Goal: Use online tool/utility: Utilize a website feature to perform a specific function

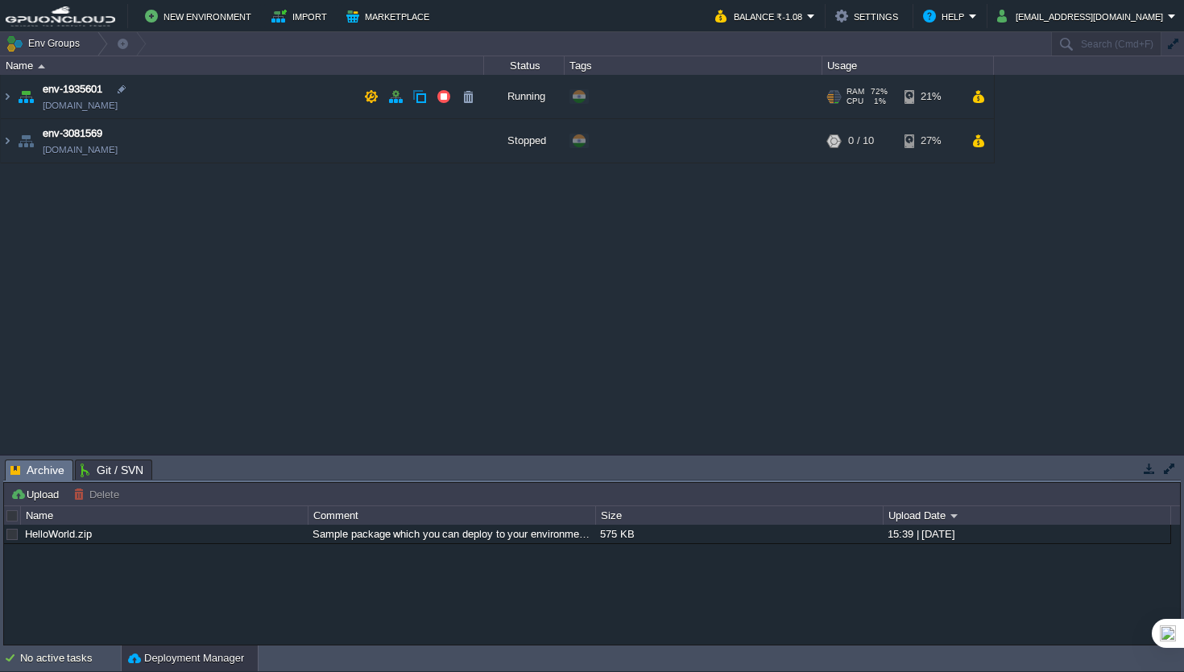
click at [325, 102] on td "env-1935601 [DOMAIN_NAME]" at bounding box center [242, 97] width 483 height 44
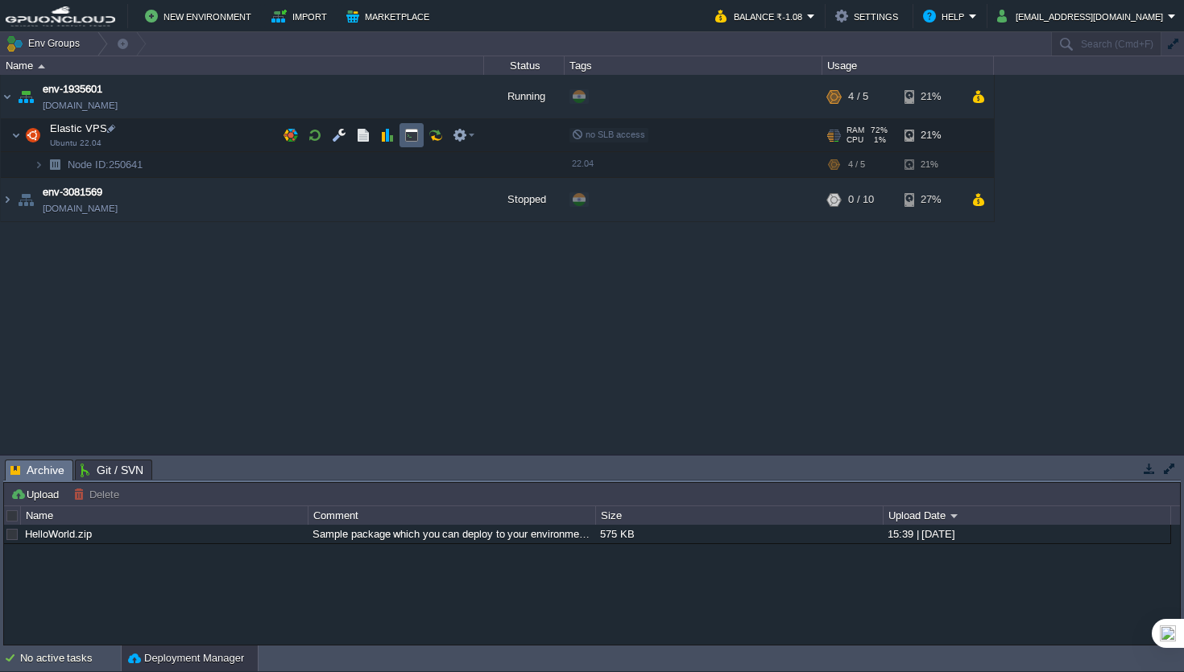
click at [408, 135] on button "button" at bounding box center [411, 135] width 14 height 14
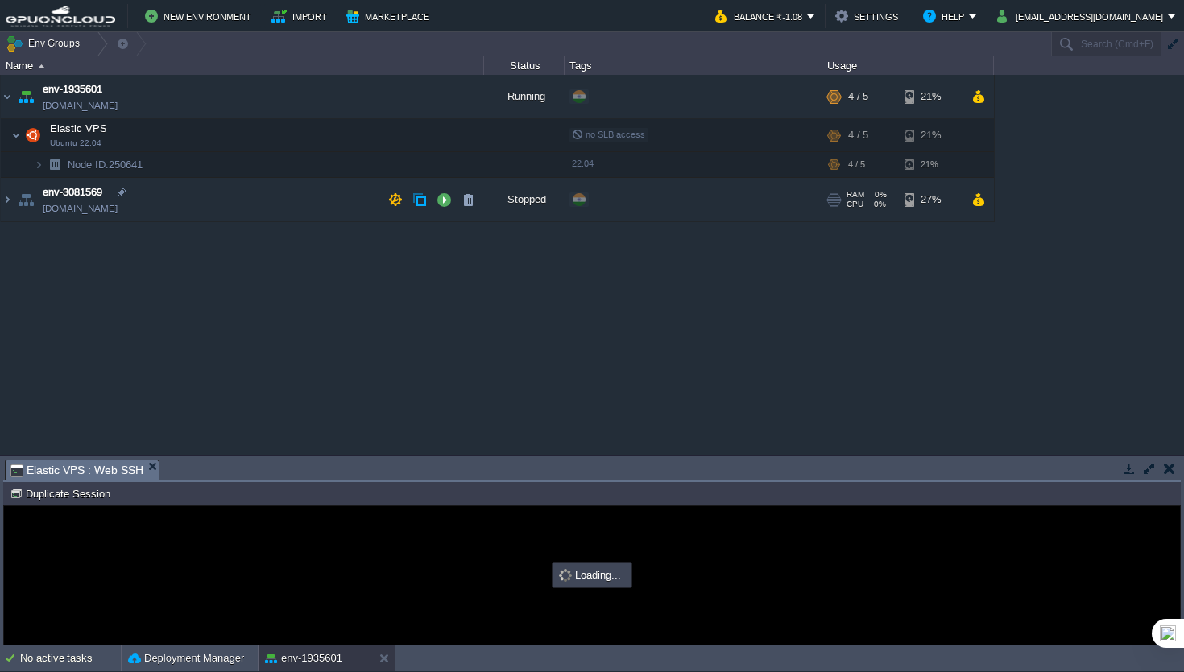
type input "#000000"
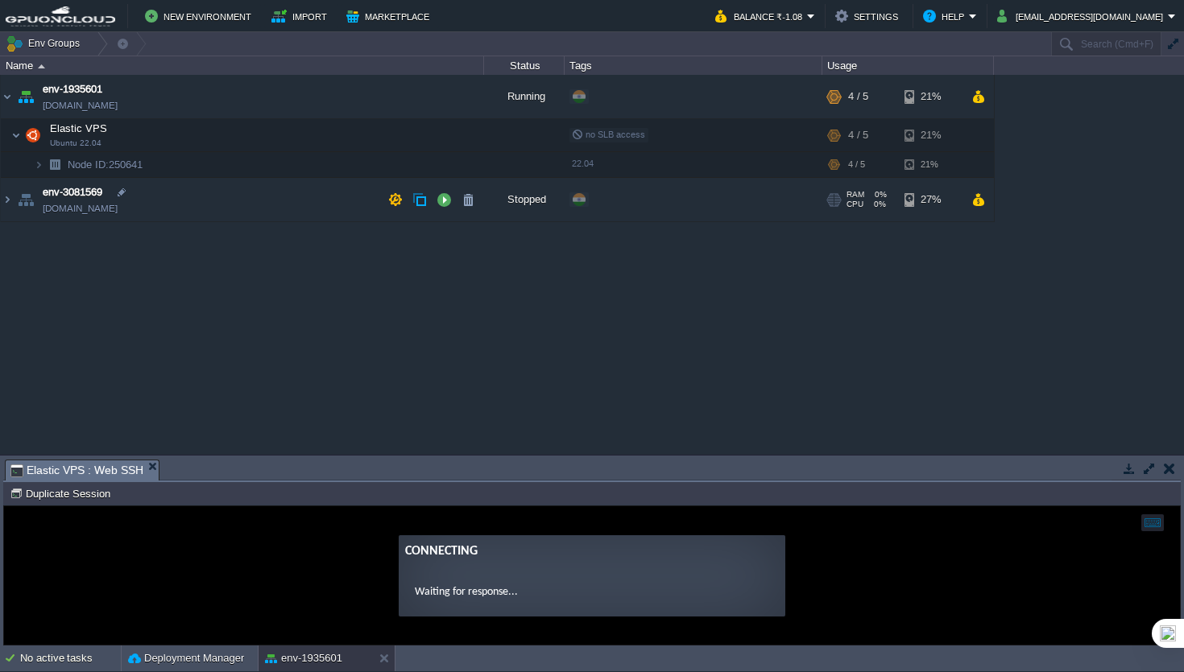
click at [1151, 470] on button "button" at bounding box center [1149, 468] width 14 height 14
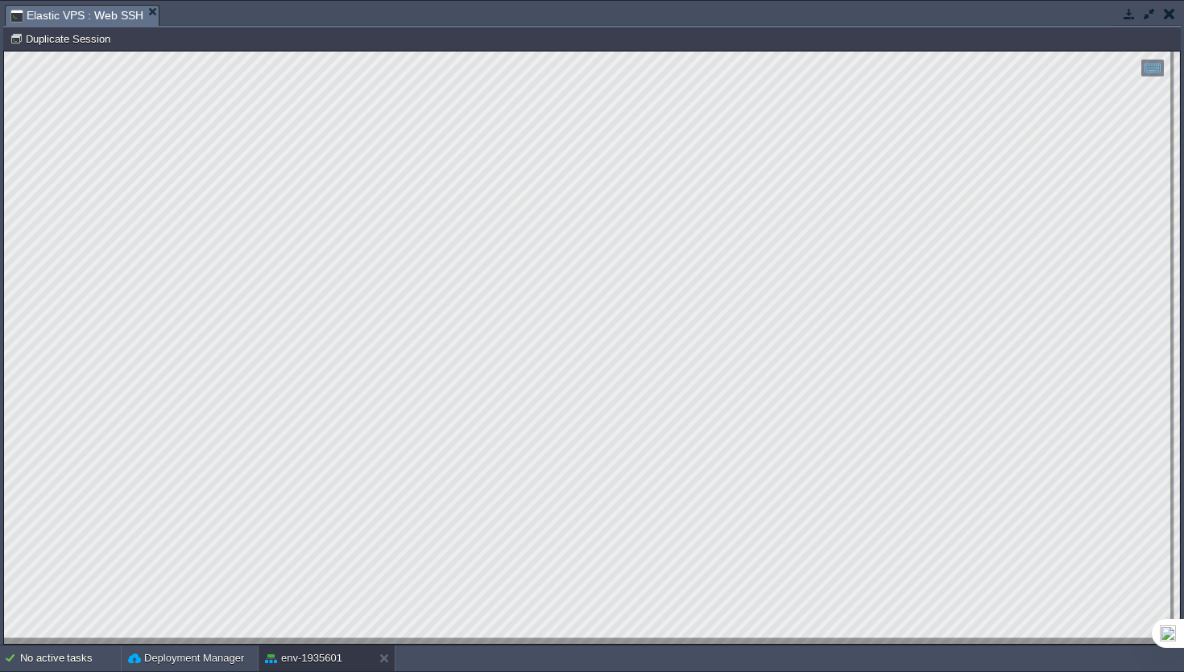
type textarea "[TECHNICAL_ID]"
click at [1151, 14] on button "button" at bounding box center [1149, 13] width 14 height 14
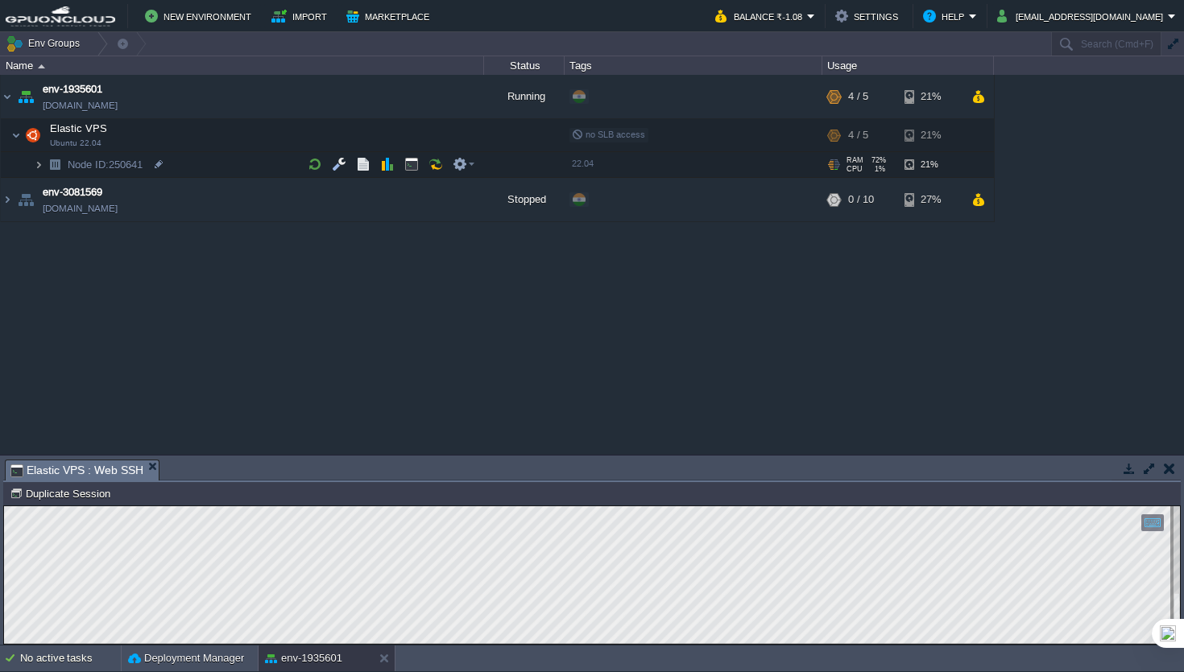
click at [38, 164] on img at bounding box center [39, 164] width 10 height 25
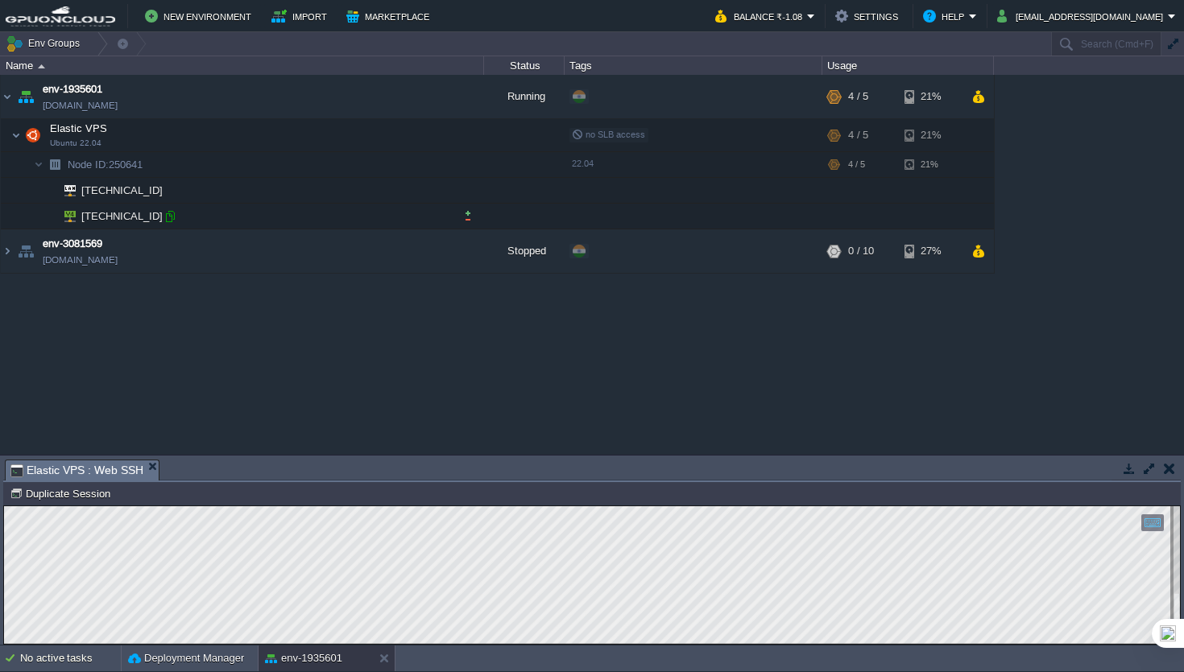
click at [171, 220] on div at bounding box center [170, 216] width 14 height 14
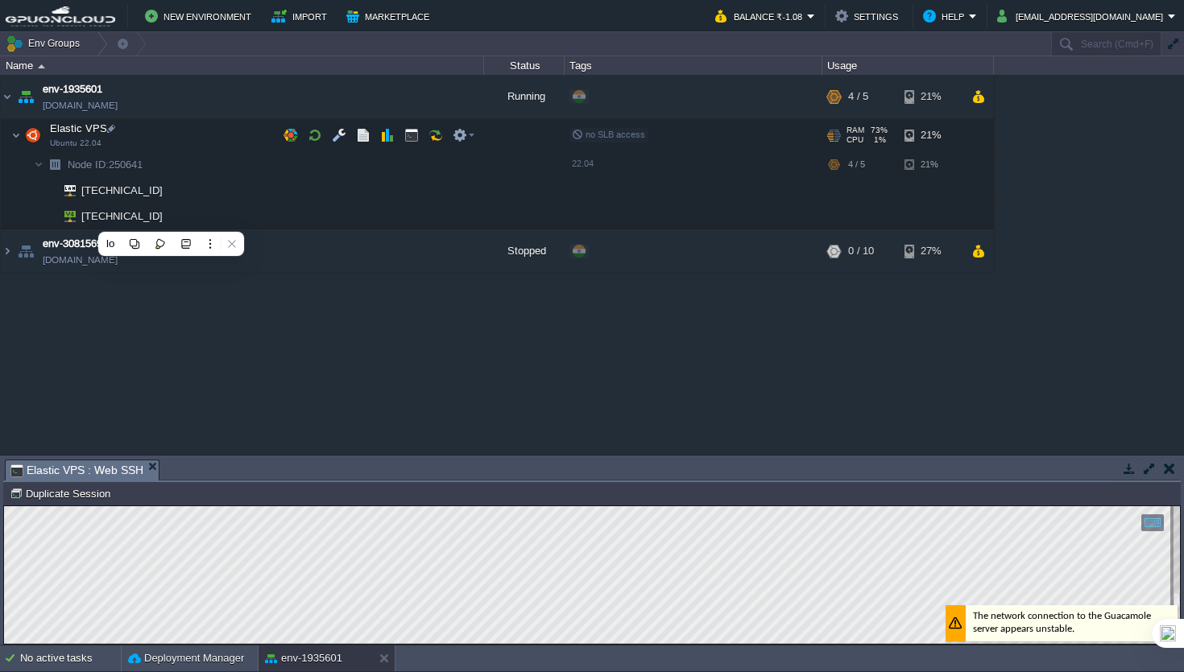
click at [1154, 469] on button "button" at bounding box center [1149, 468] width 14 height 14
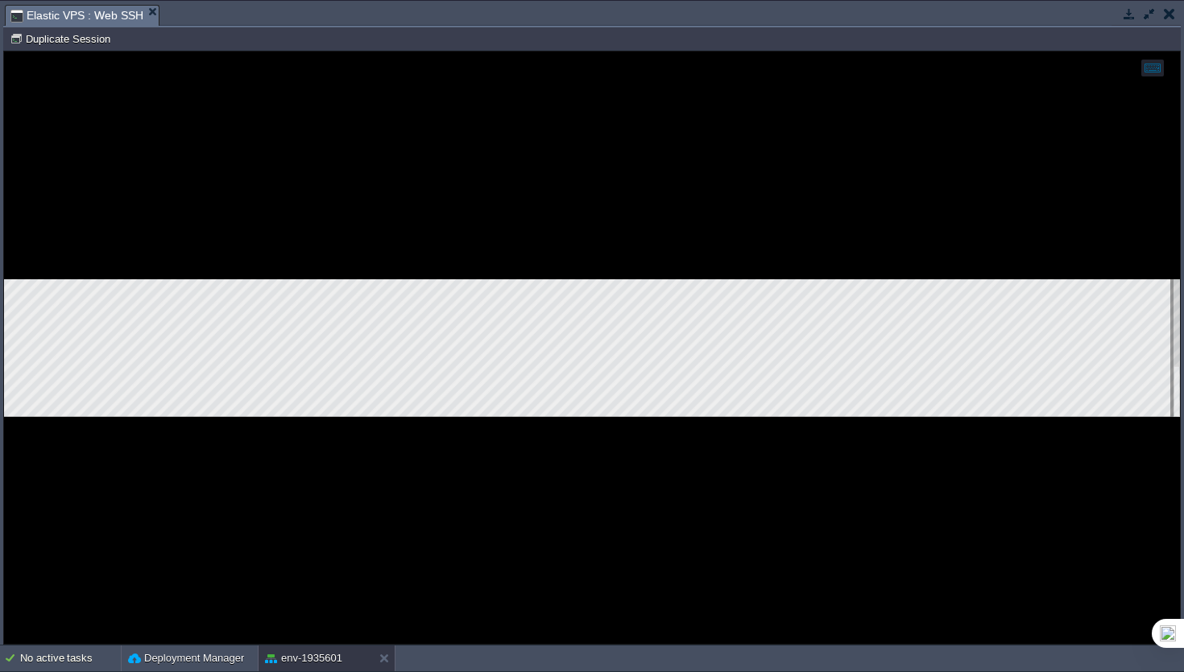
click at [764, 503] on div at bounding box center [592, 348] width 1176 height 593
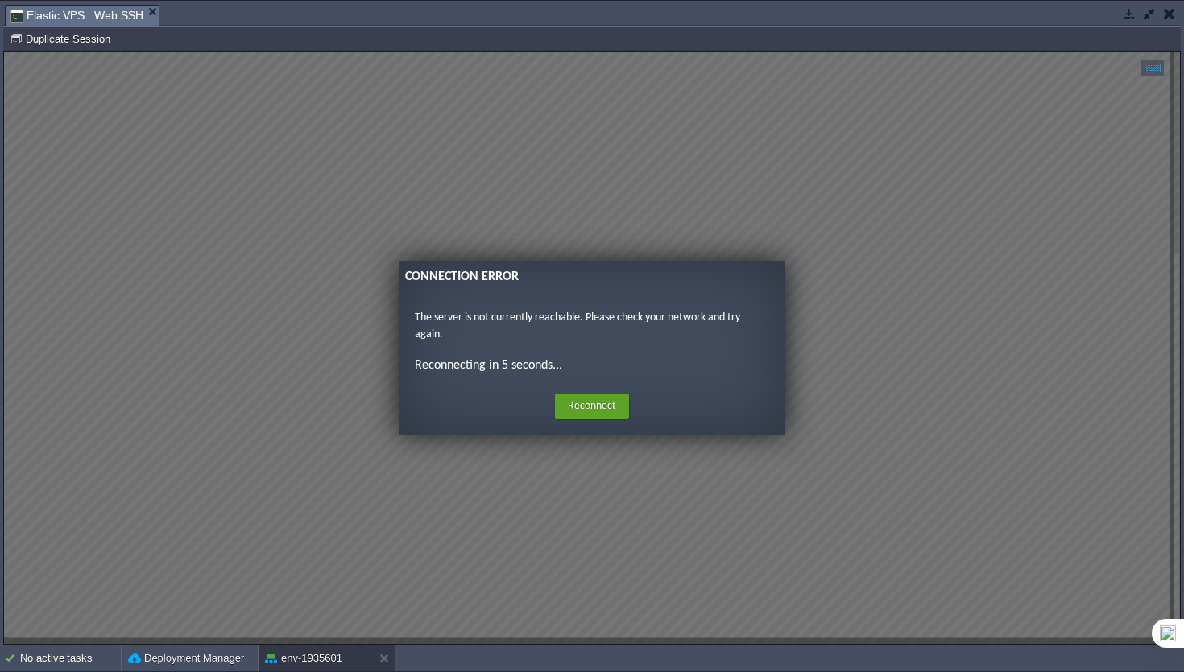
click at [616, 421] on div "Home Reconnect Logout" at bounding box center [591, 406] width 361 height 31
click at [597, 413] on button "Reconnect" at bounding box center [592, 407] width 74 height 26
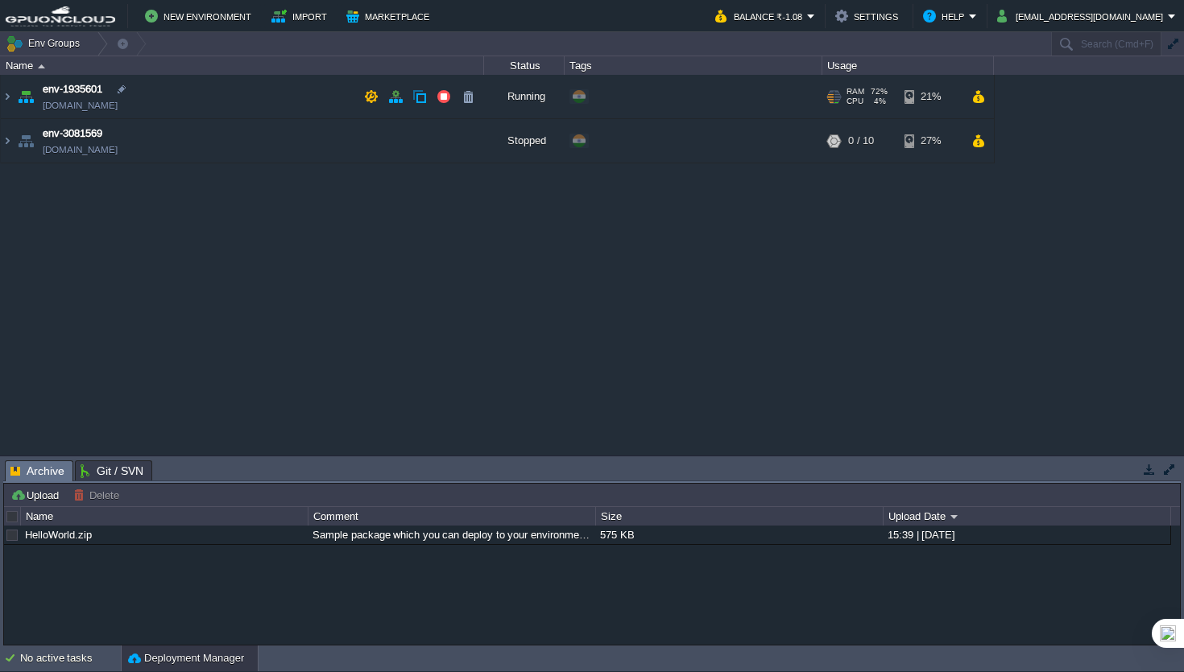
click at [288, 92] on td "env-1935601 [DOMAIN_NAME]" at bounding box center [242, 97] width 483 height 44
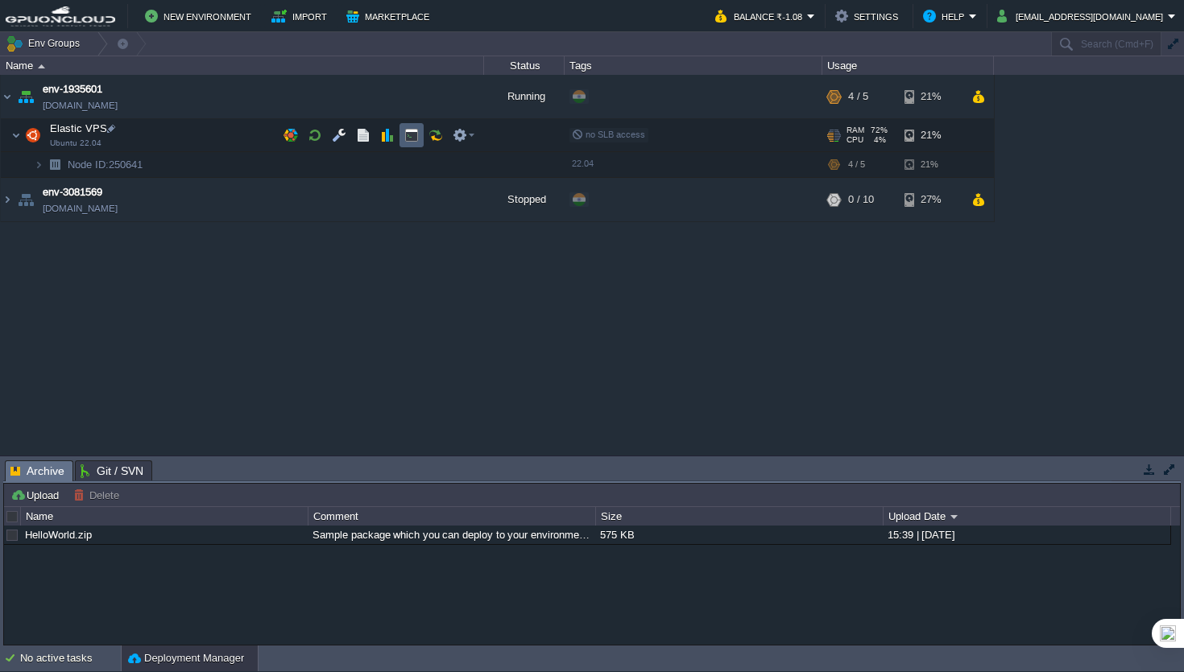
click at [415, 143] on td at bounding box center [411, 135] width 24 height 24
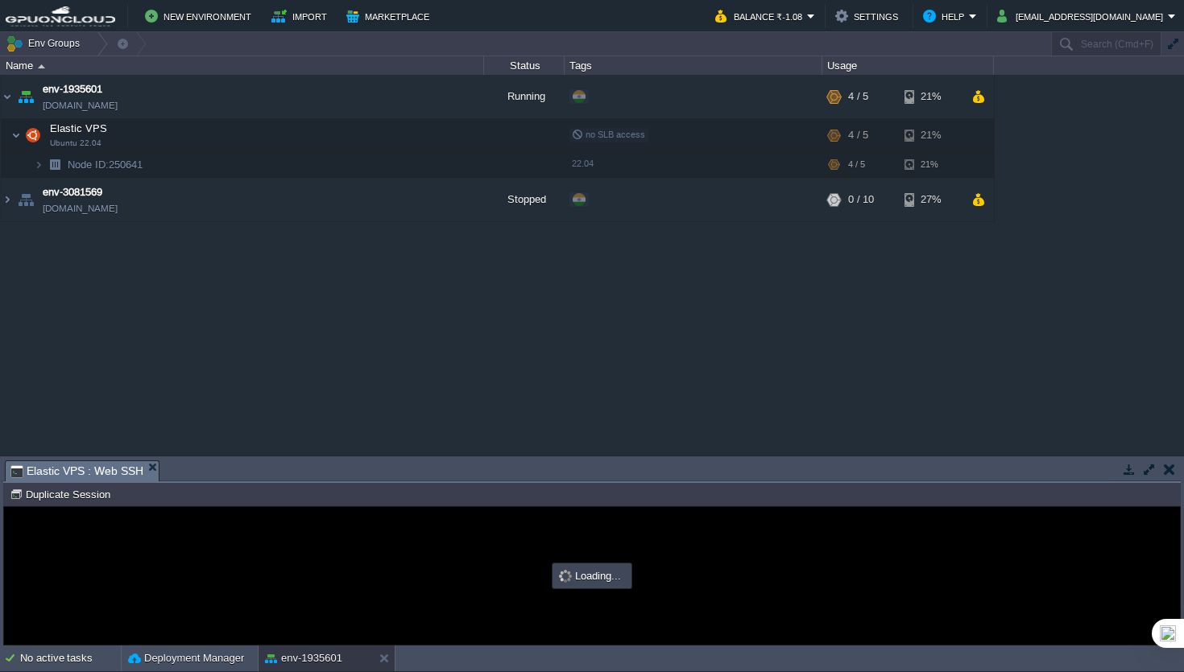
click at [1145, 474] on button "button" at bounding box center [1149, 469] width 14 height 14
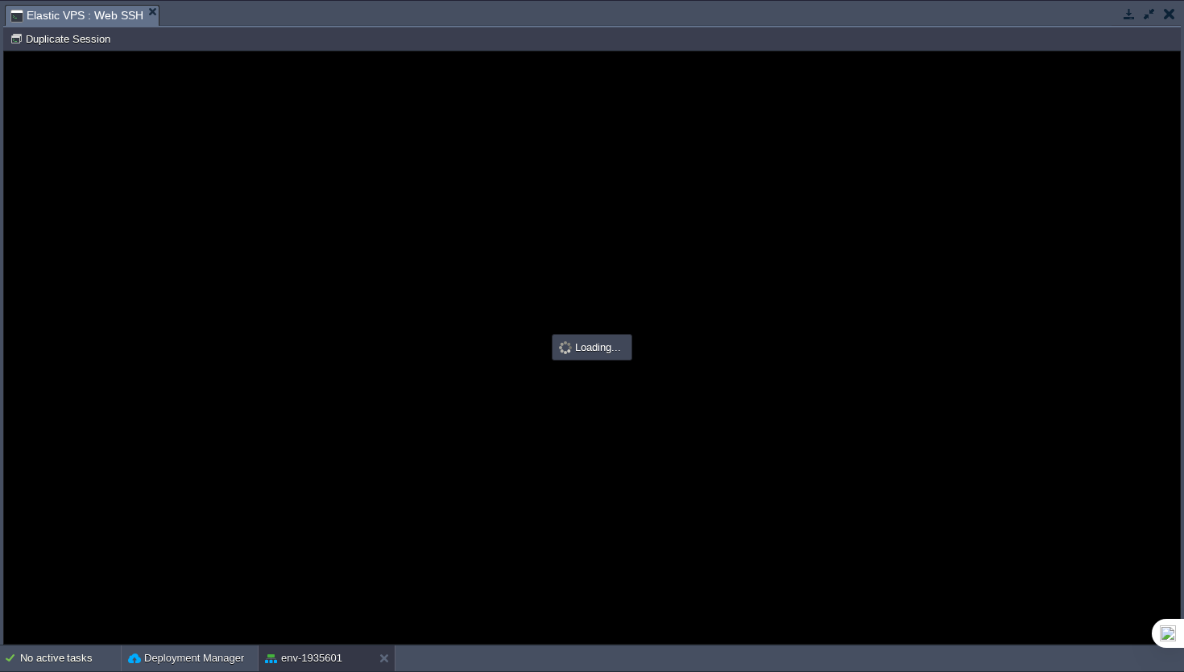
type input "#000000"
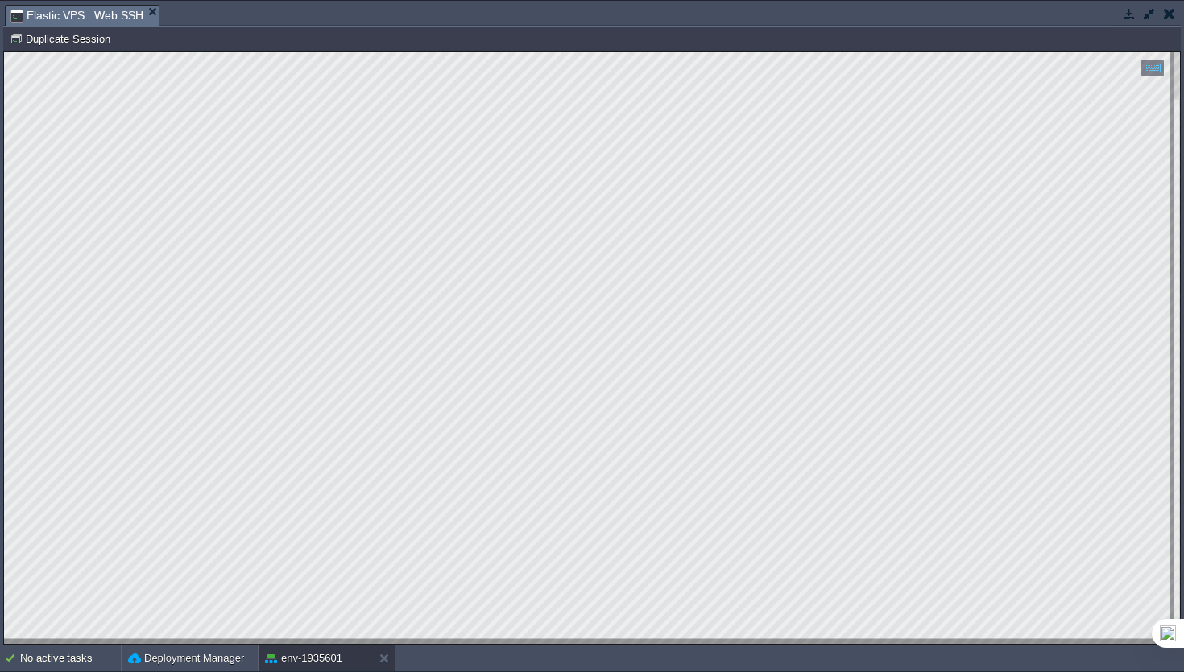
click at [4, 52] on html "Copy: Cmd + C Paste: Cmd + V Settings: Ctrl + Shift + Alt 0" at bounding box center [592, 52] width 1176 height 0
type textarea "sudo systemctl restart jenkins"
click at [94, 41] on button "Duplicate Session" at bounding box center [62, 38] width 105 height 14
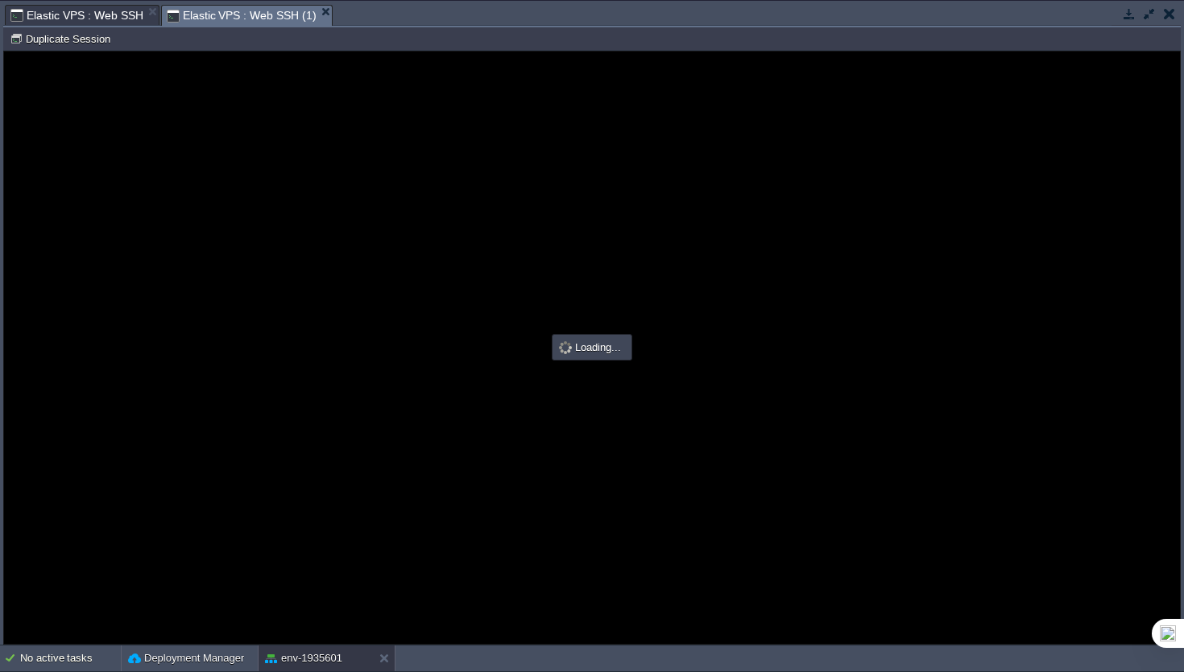
click at [97, 21] on span "Elastic VPS : Web SSH" at bounding box center [76, 15] width 133 height 19
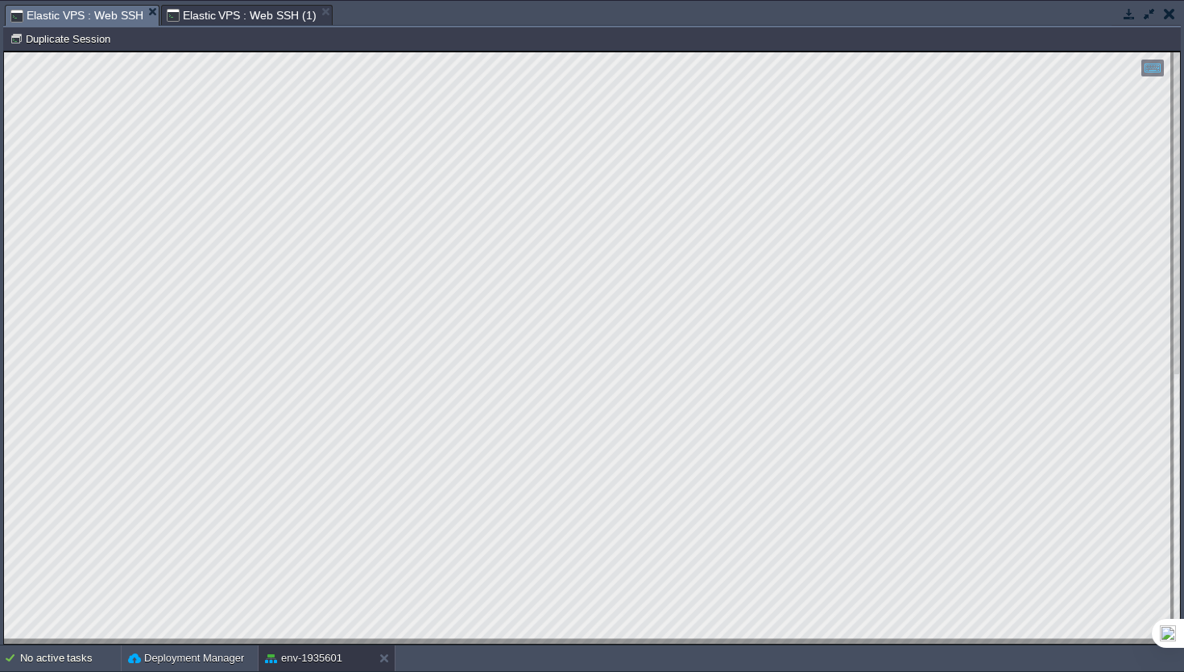
scroll to position [0, 0]
click at [246, 8] on span "Elastic VPS : Web SSH (1)" at bounding box center [242, 15] width 150 height 19
type input "#000000"
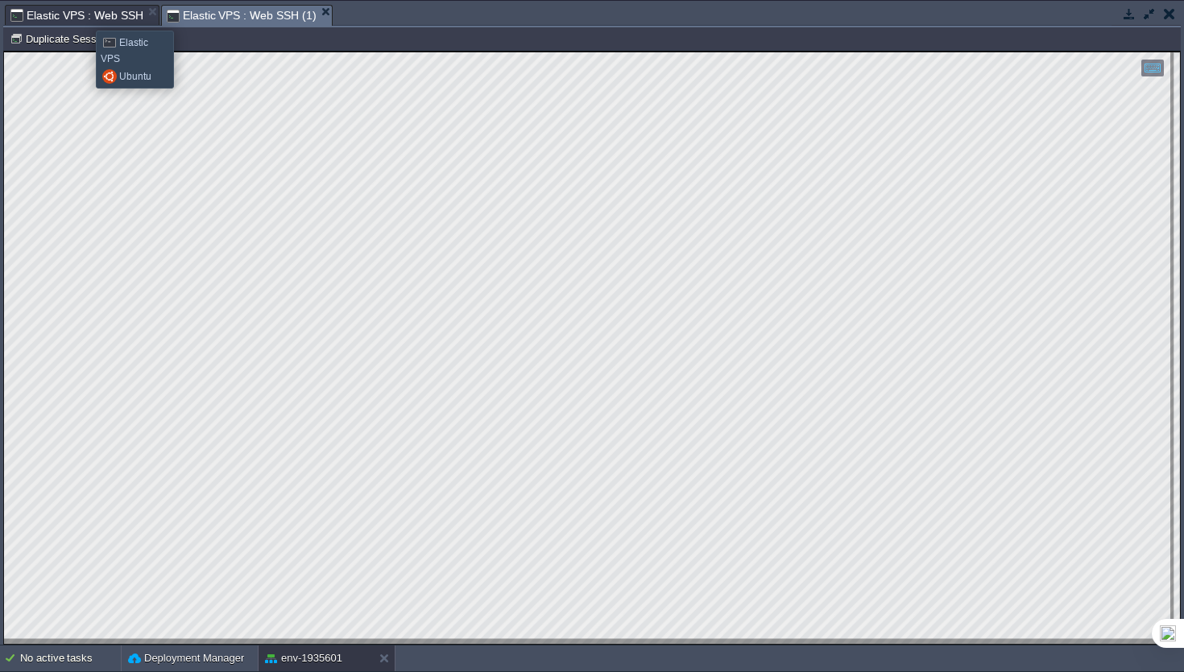
click at [81, 23] on span "Elastic VPS : Web SSH" at bounding box center [76, 15] width 133 height 19
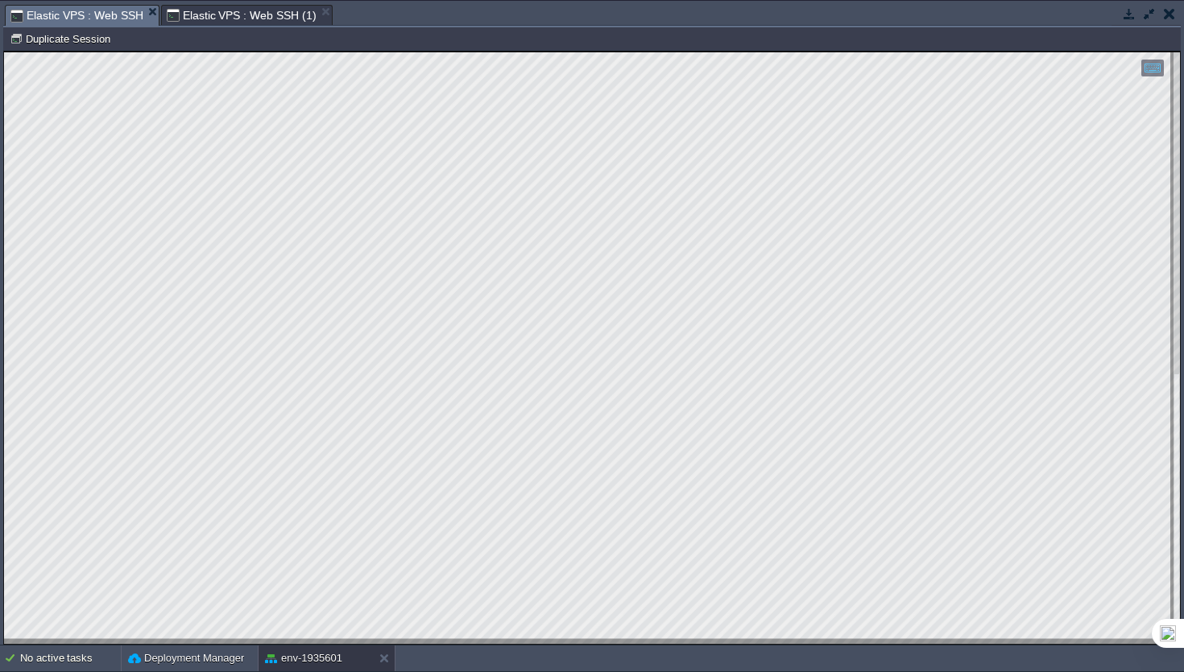
click at [241, 14] on span "Elastic VPS : Web SSH (1)" at bounding box center [242, 15] width 150 height 19
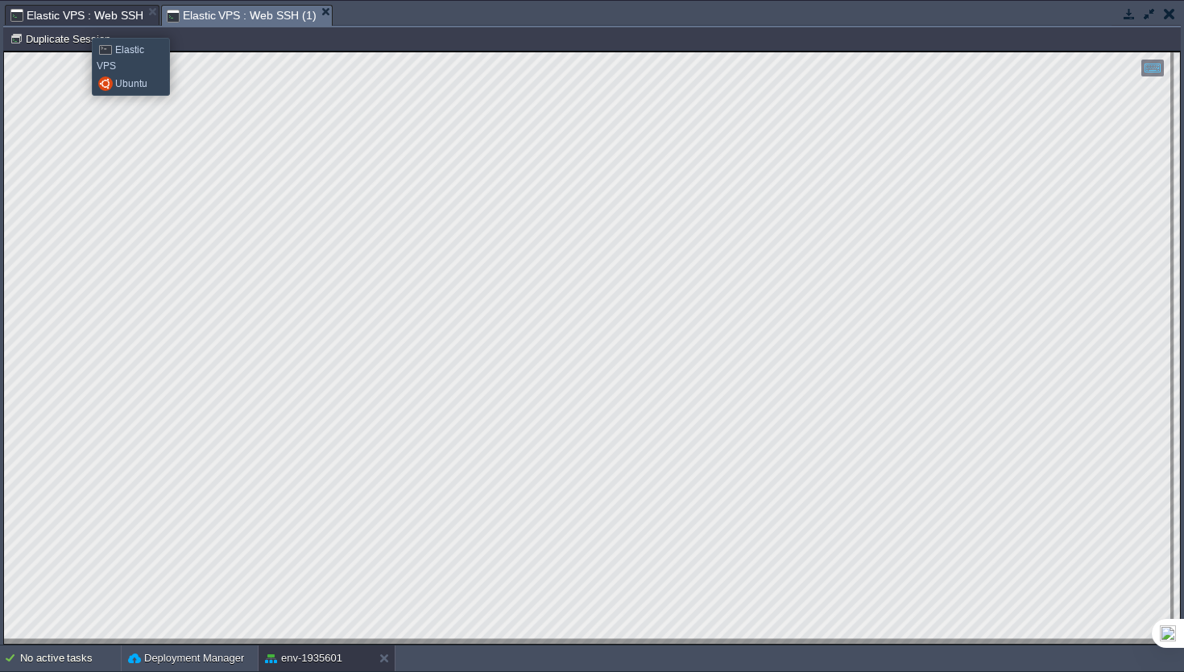
click at [80, 21] on span "Elastic VPS : Web SSH" at bounding box center [76, 15] width 133 height 19
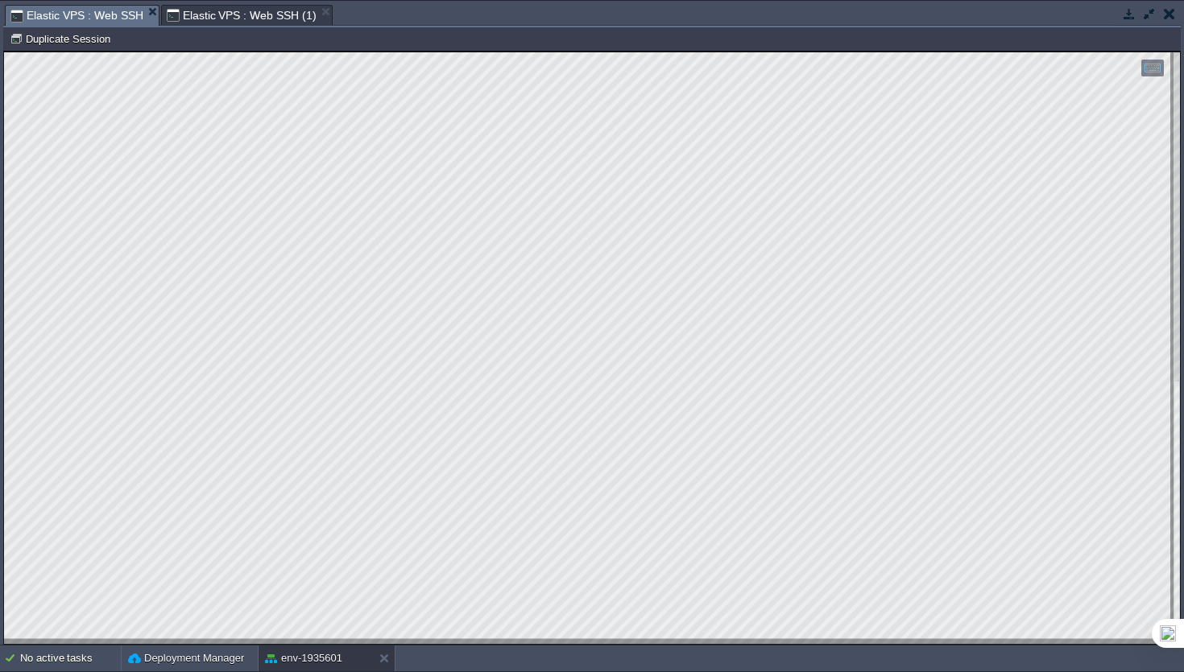
click at [275, 10] on span "Elastic VPS : Web SSH (1)" at bounding box center [242, 15] width 150 height 19
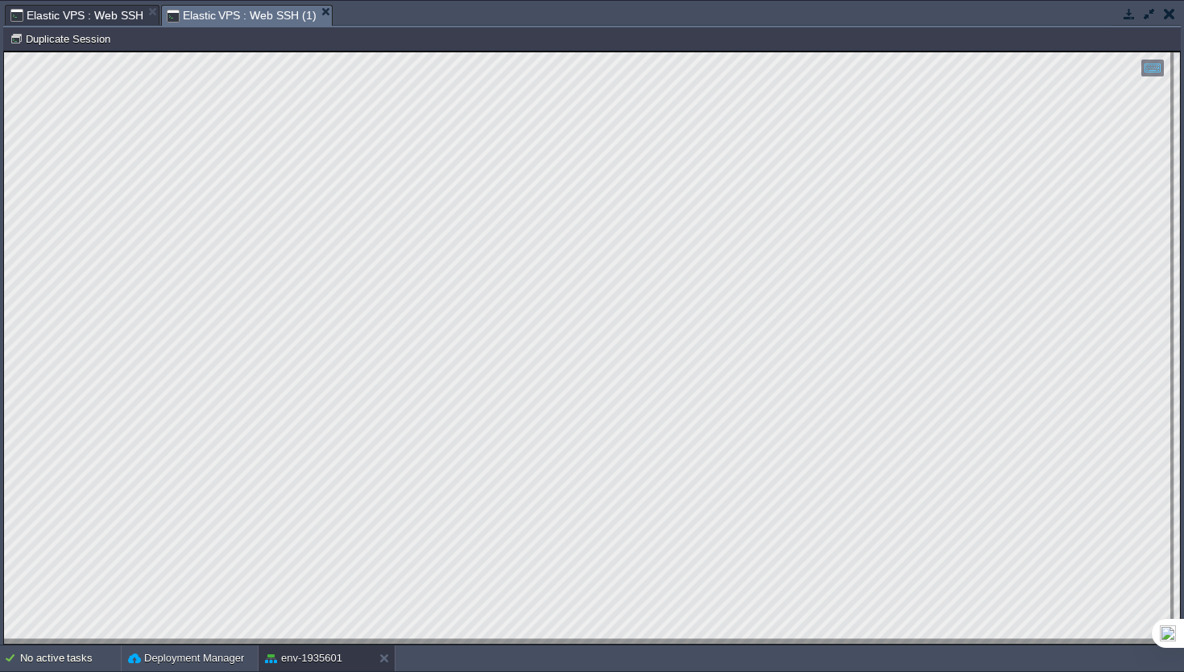
click at [101, 19] on span "Elastic VPS : Web SSH" at bounding box center [76, 15] width 133 height 19
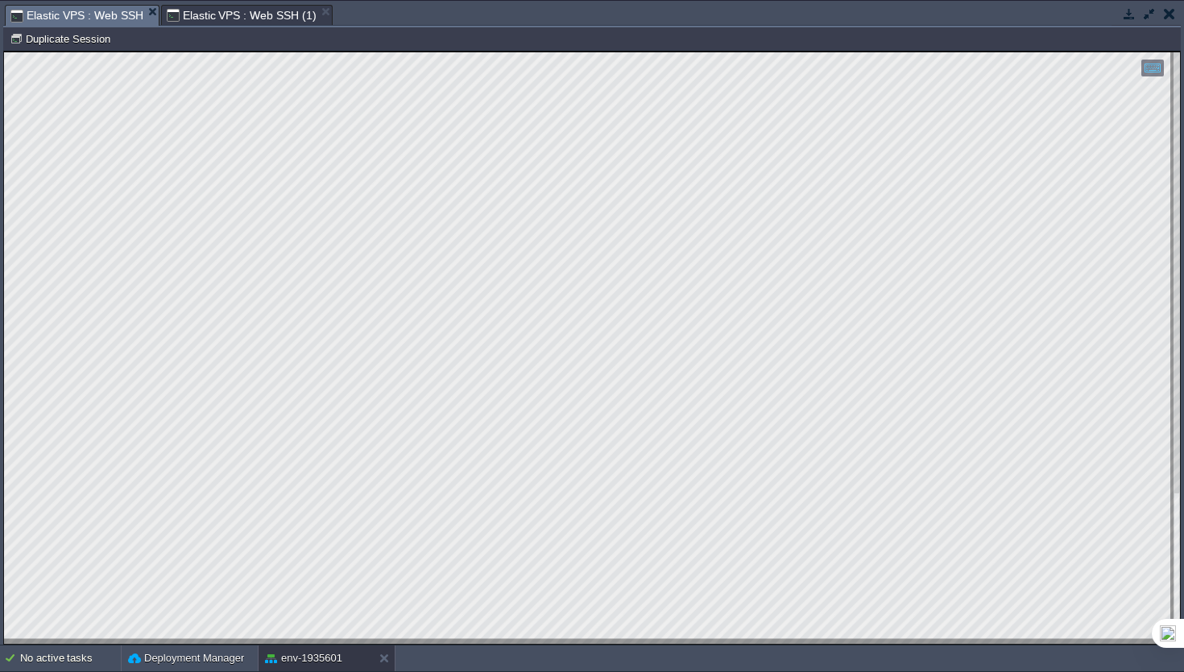
type textarea "root@node250641-env-1935601:~# systemctl show jenkins -p CPUQuota root@node2506…"
click at [174, 52] on html "Copy: Cmd + C Paste: Cmd + V Settings: Ctrl + Shift + Alt 0" at bounding box center [592, 52] width 1176 height 0
